Goal: Task Accomplishment & Management: Manage account settings

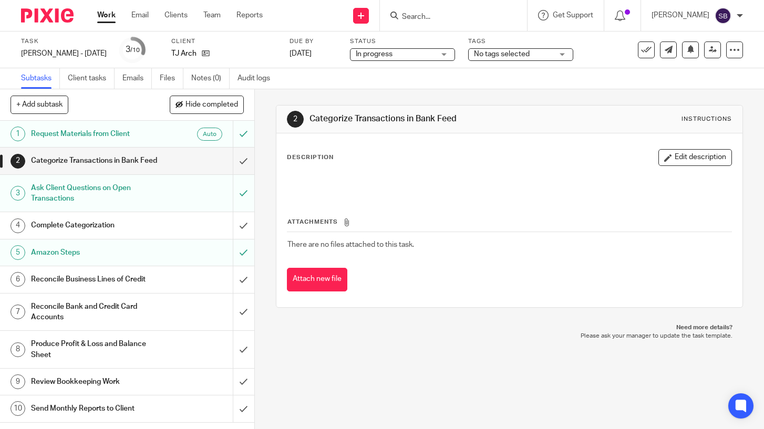
click at [104, 13] on link "Work" at bounding box center [106, 15] width 18 height 11
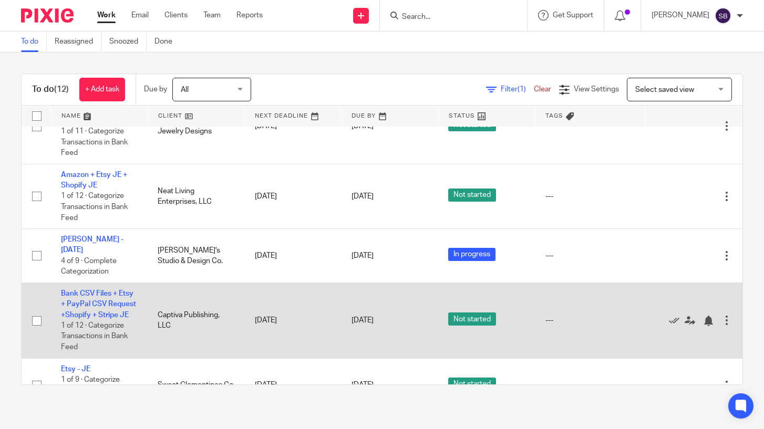
scroll to position [309, 0]
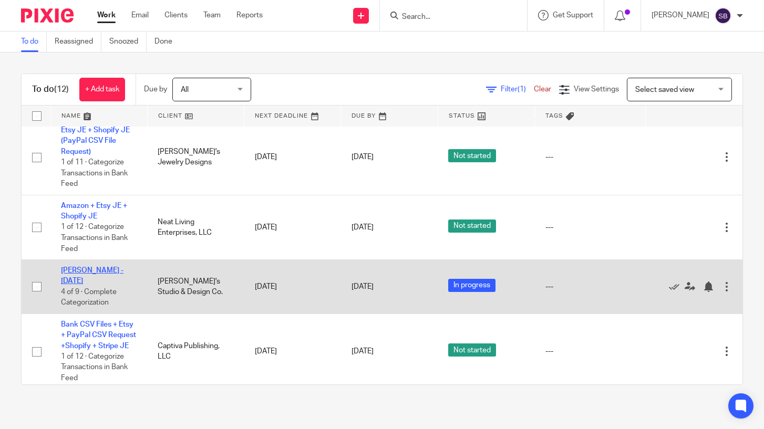
click at [105, 267] on link "[PERSON_NAME] - [DATE]" at bounding box center [92, 276] width 63 height 18
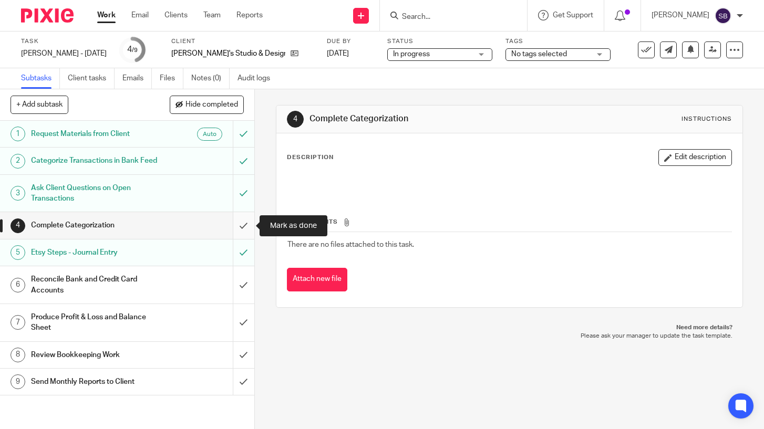
click at [243, 224] on input "submit" at bounding box center [127, 225] width 254 height 26
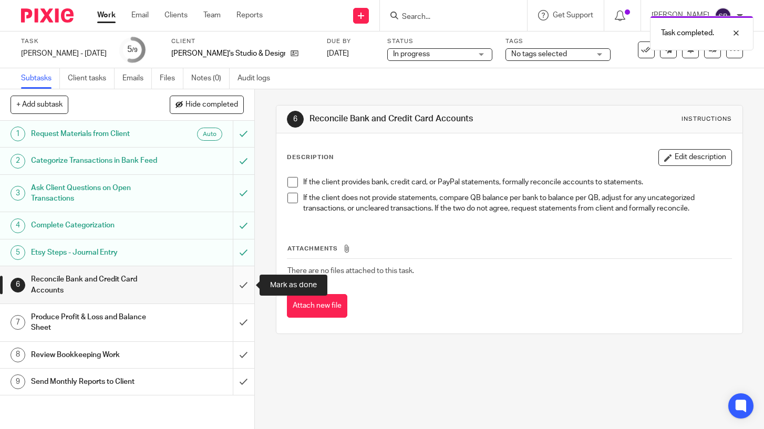
click at [242, 283] on input "submit" at bounding box center [127, 284] width 254 height 37
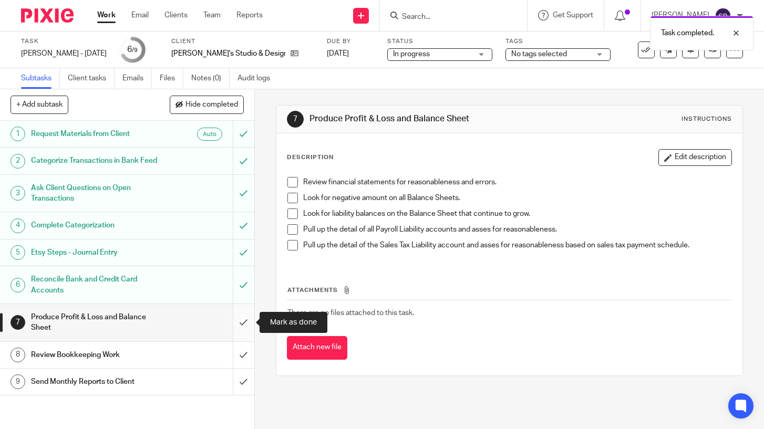
click at [240, 320] on input "submit" at bounding box center [127, 322] width 254 height 37
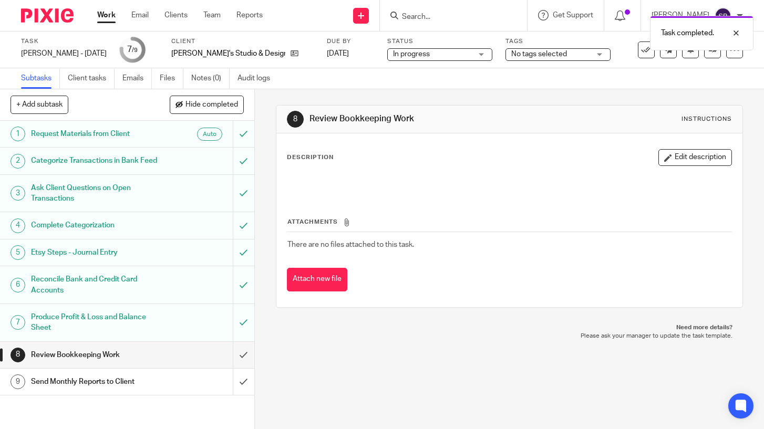
click at [511, 56] on span "No tags selected" at bounding box center [539, 53] width 56 height 7
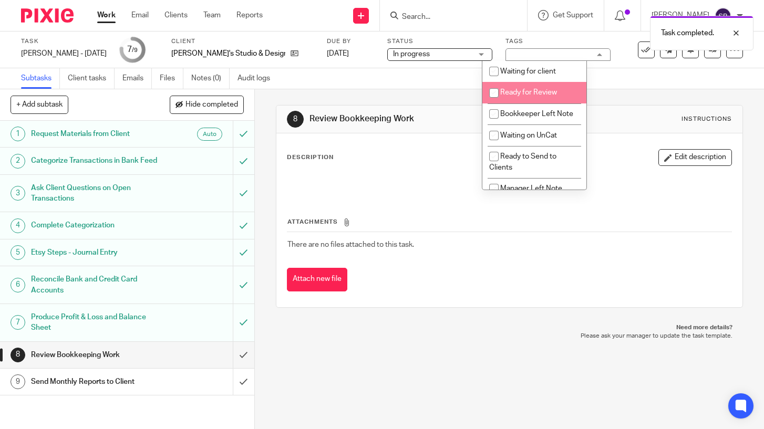
click at [495, 95] on input "checkbox" at bounding box center [494, 93] width 20 height 20
checkbox input "true"
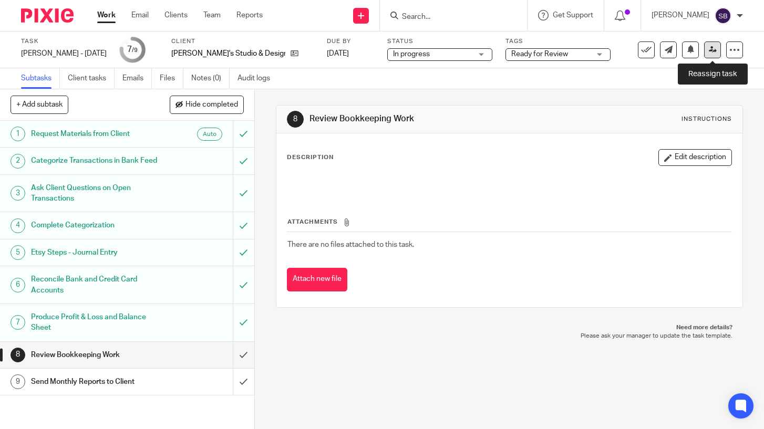
click at [712, 49] on icon at bounding box center [713, 50] width 8 height 8
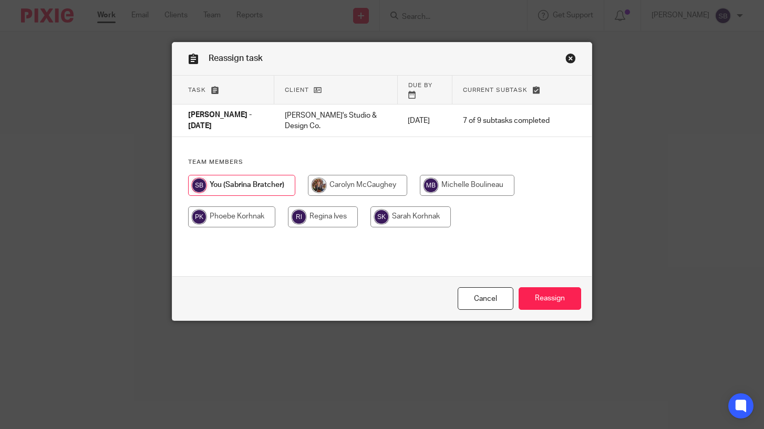
click at [500, 179] on input "radio" at bounding box center [467, 185] width 95 height 21
radio input "true"
click at [562, 301] on input "Reassign" at bounding box center [550, 298] width 63 height 23
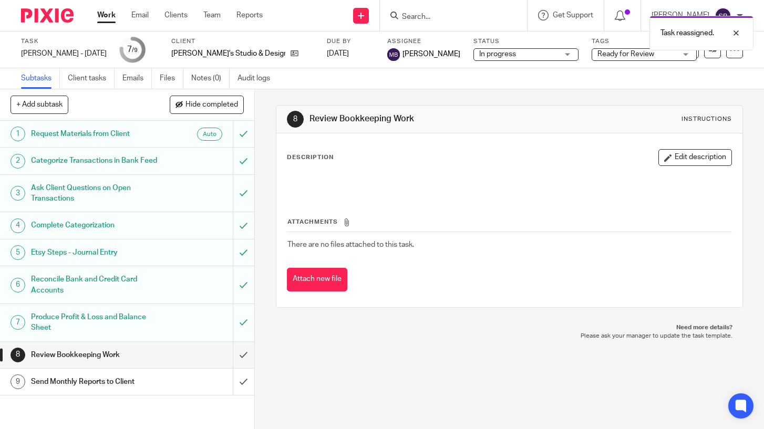
click at [105, 15] on link "Work" at bounding box center [106, 15] width 18 height 11
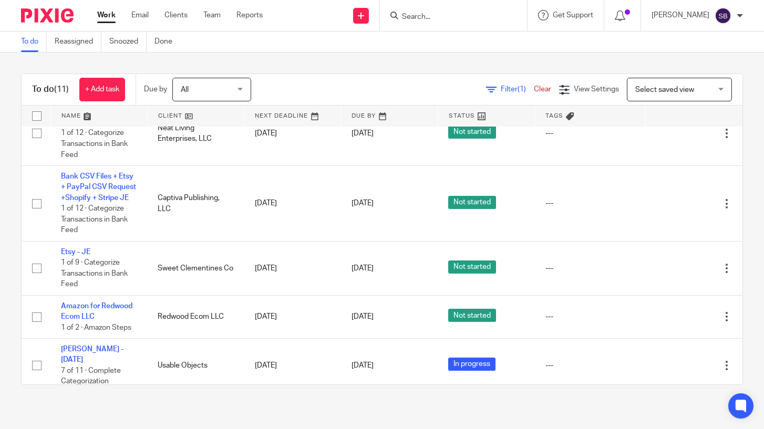
scroll to position [405, 0]
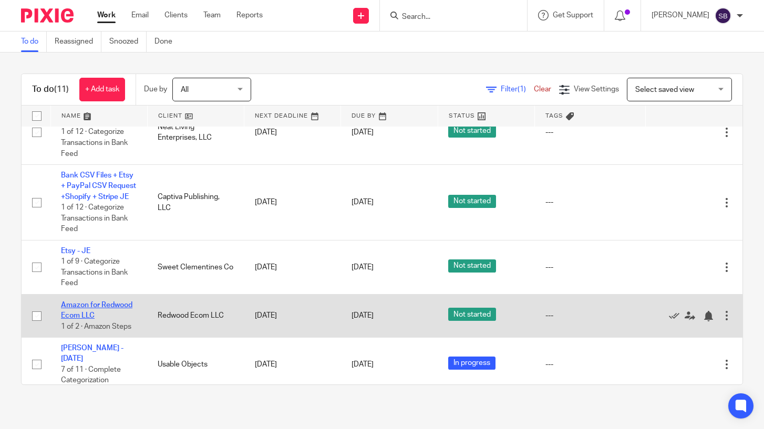
click at [126, 302] on link "Amazon for Redwood Ecom LLC" at bounding box center [96, 311] width 71 height 18
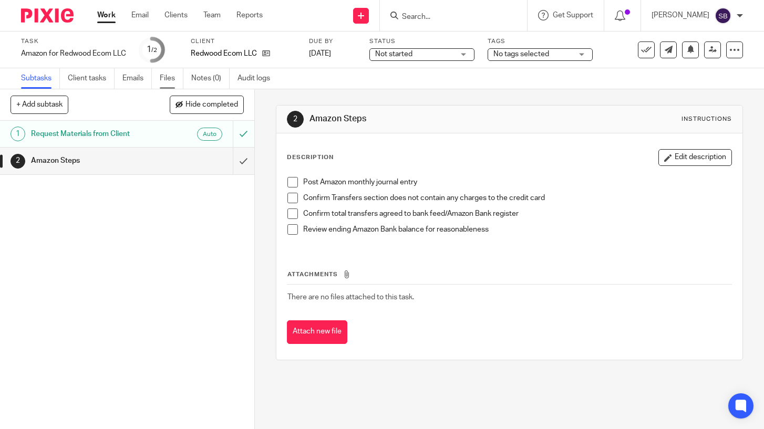
click at [173, 80] on link "Files" at bounding box center [172, 78] width 24 height 20
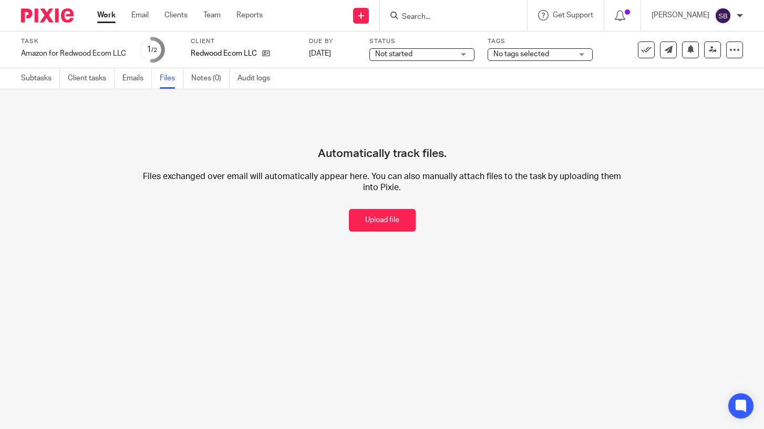
click at [107, 13] on link "Work" at bounding box center [106, 15] width 18 height 11
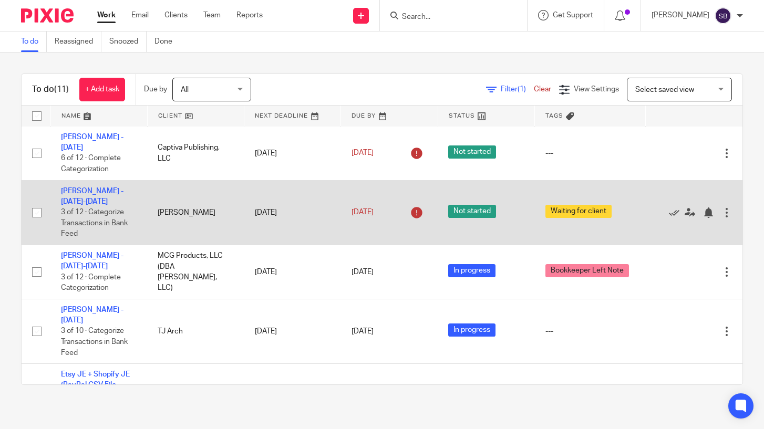
scroll to position [66, 0]
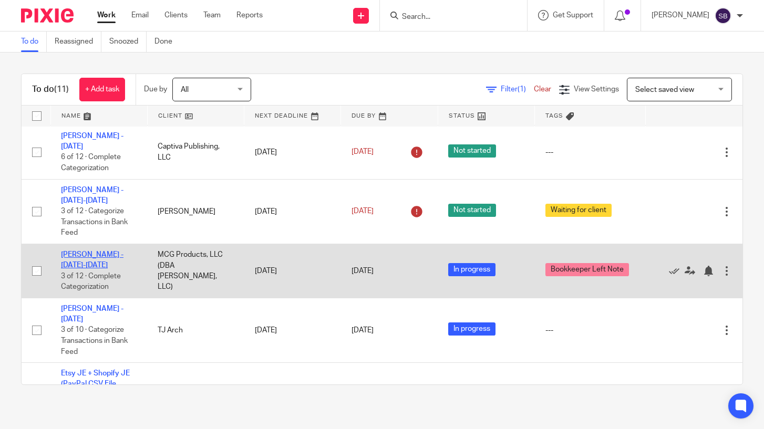
click at [107, 251] on link "[PERSON_NAME] - [DATE]-[DATE]" at bounding box center [92, 260] width 63 height 18
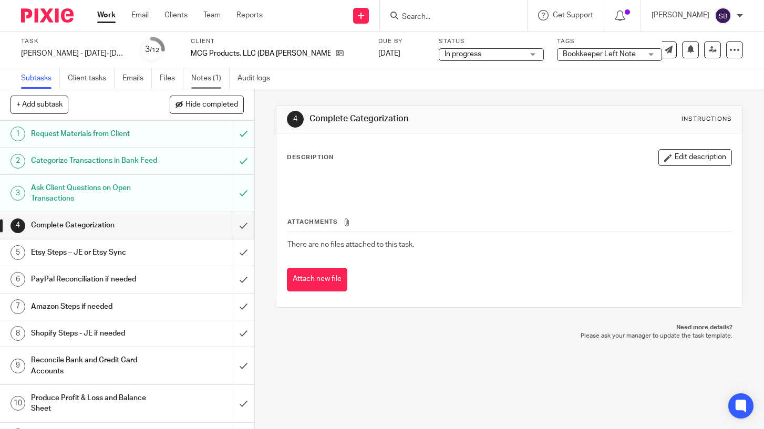
click at [206, 81] on link "Notes (1)" at bounding box center [210, 78] width 38 height 20
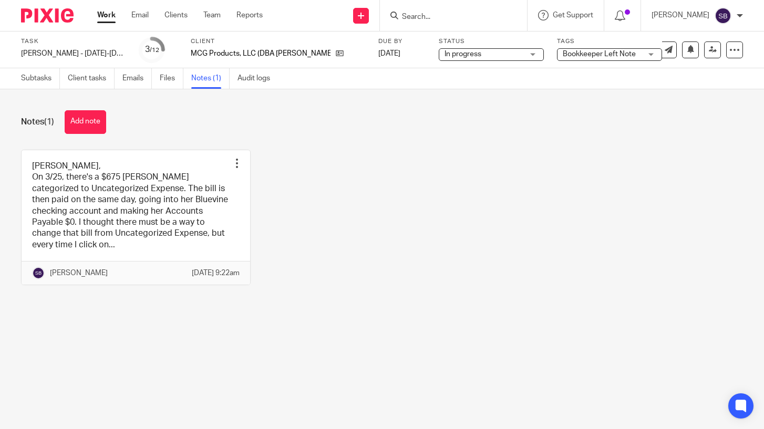
click at [108, 20] on link "Work" at bounding box center [106, 15] width 18 height 11
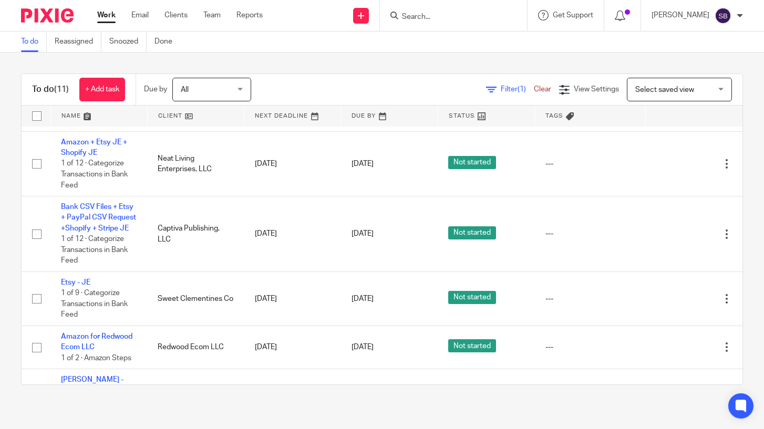
scroll to position [375, 0]
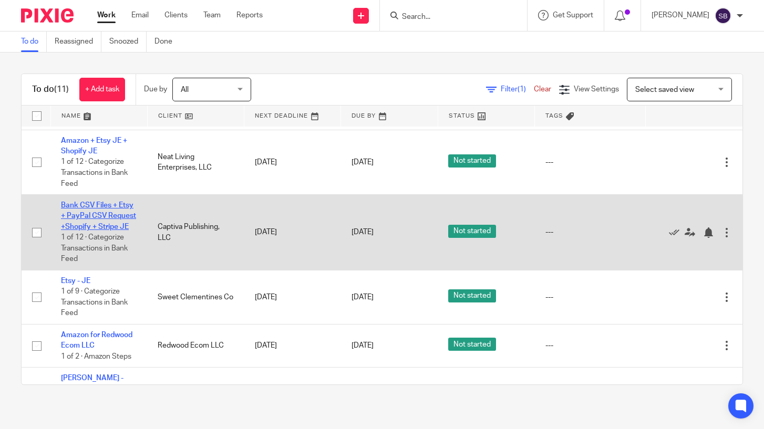
click at [115, 205] on link "Bank CSV Files + Etsy + PayPal CSV Request +Shopify + Stripe JE" at bounding box center [98, 216] width 75 height 29
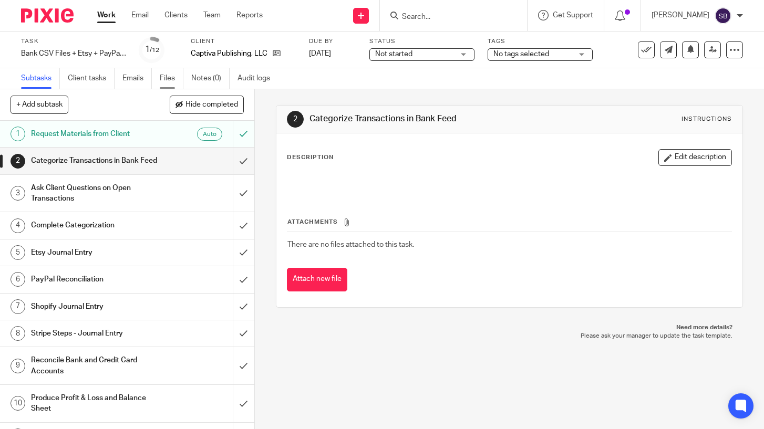
click at [169, 74] on link "Files" at bounding box center [172, 78] width 24 height 20
